Goal: Find specific page/section: Find specific page/section

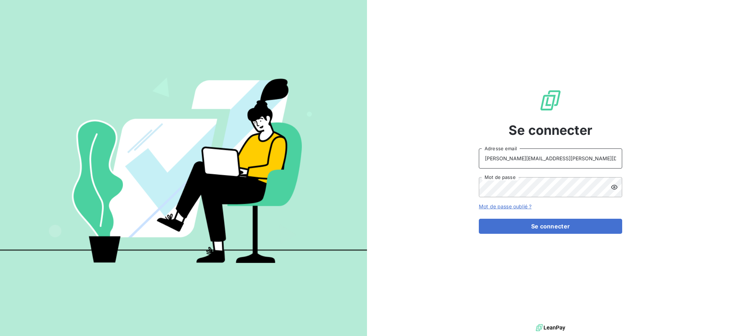
click at [524, 159] on input "[PERSON_NAME][EMAIL_ADDRESS][PERSON_NAME][DOMAIN_NAME]" at bounding box center [550, 158] width 143 height 20
type input "[EMAIL_ADDRESS][PERSON_NAME][DOMAIN_NAME]"
click at [492, 228] on button "Se connecter" at bounding box center [550, 226] width 143 height 15
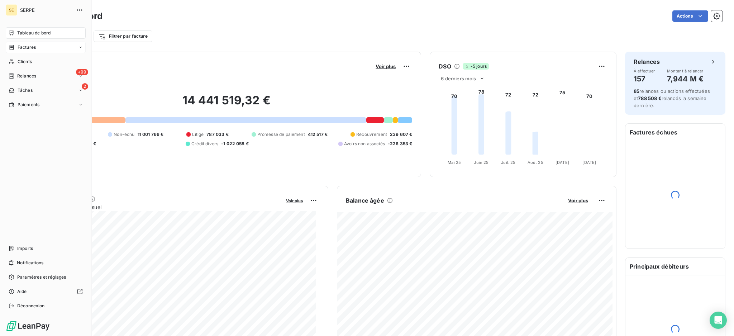
click at [27, 48] on span "Factures" at bounding box center [27, 47] width 18 height 6
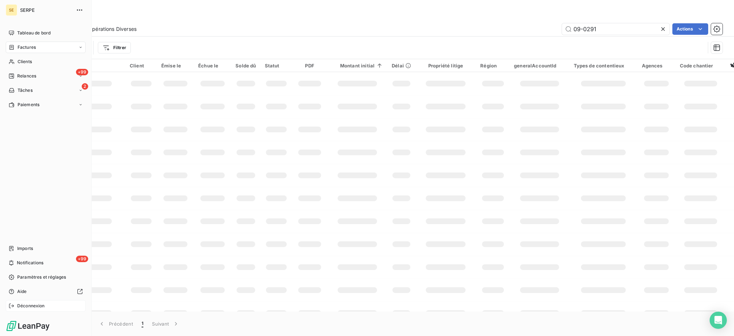
click at [28, 306] on span "Déconnexion" at bounding box center [31, 305] width 28 height 6
